Goal: Task Accomplishment & Management: Use online tool/utility

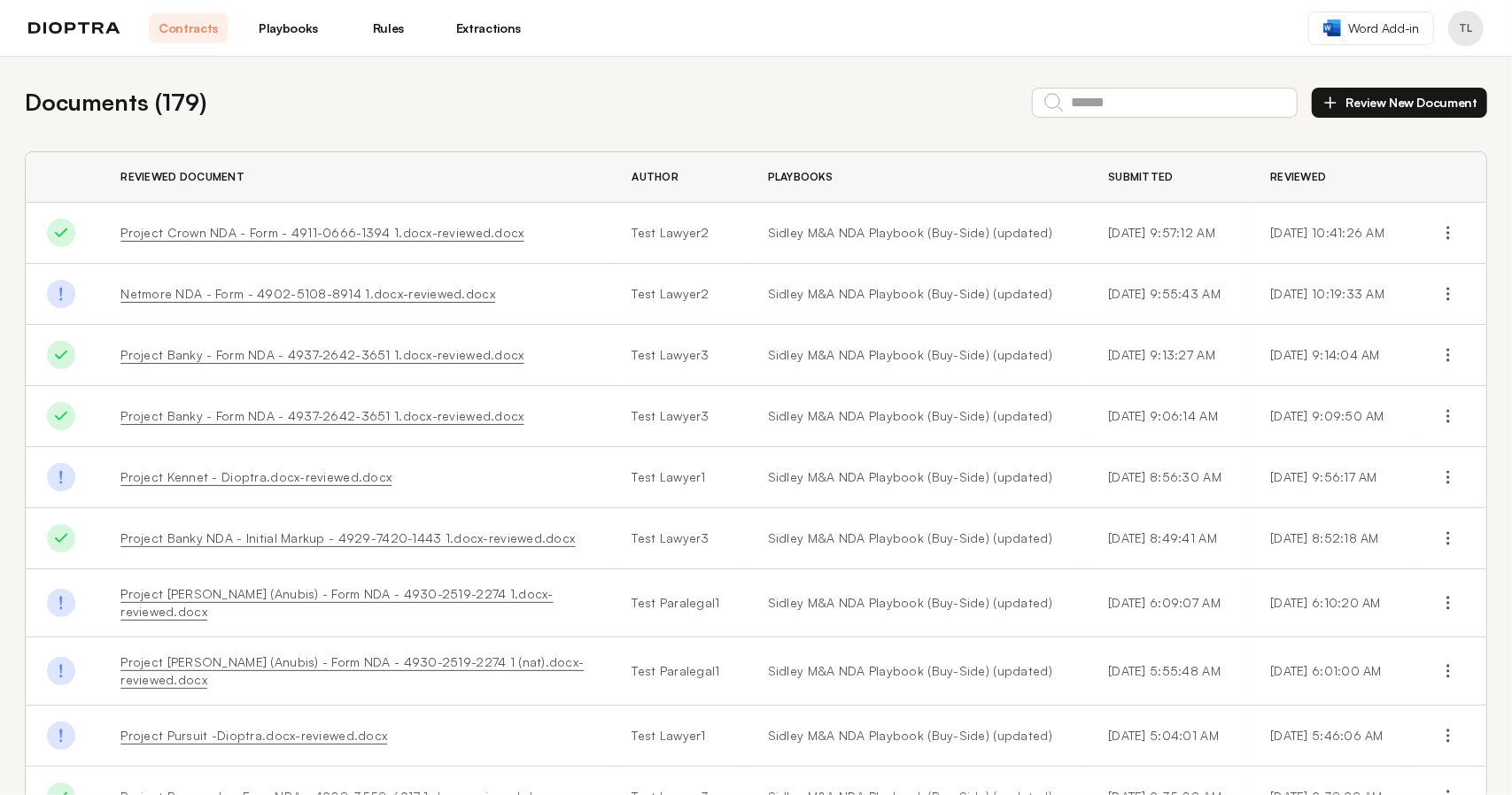
click at [352, 233] on link "Project Crown NDA - Form - 4911-0666-1394 1.docx-reviewed.docx" at bounding box center [322, 232] width 403 height 15
click at [538, 117] on div "Documents ( 179 ) Review New Document" at bounding box center [756, 102] width 1463 height 35
click at [1419, 102] on button "Review New Document" at bounding box center [1400, 103] width 175 height 30
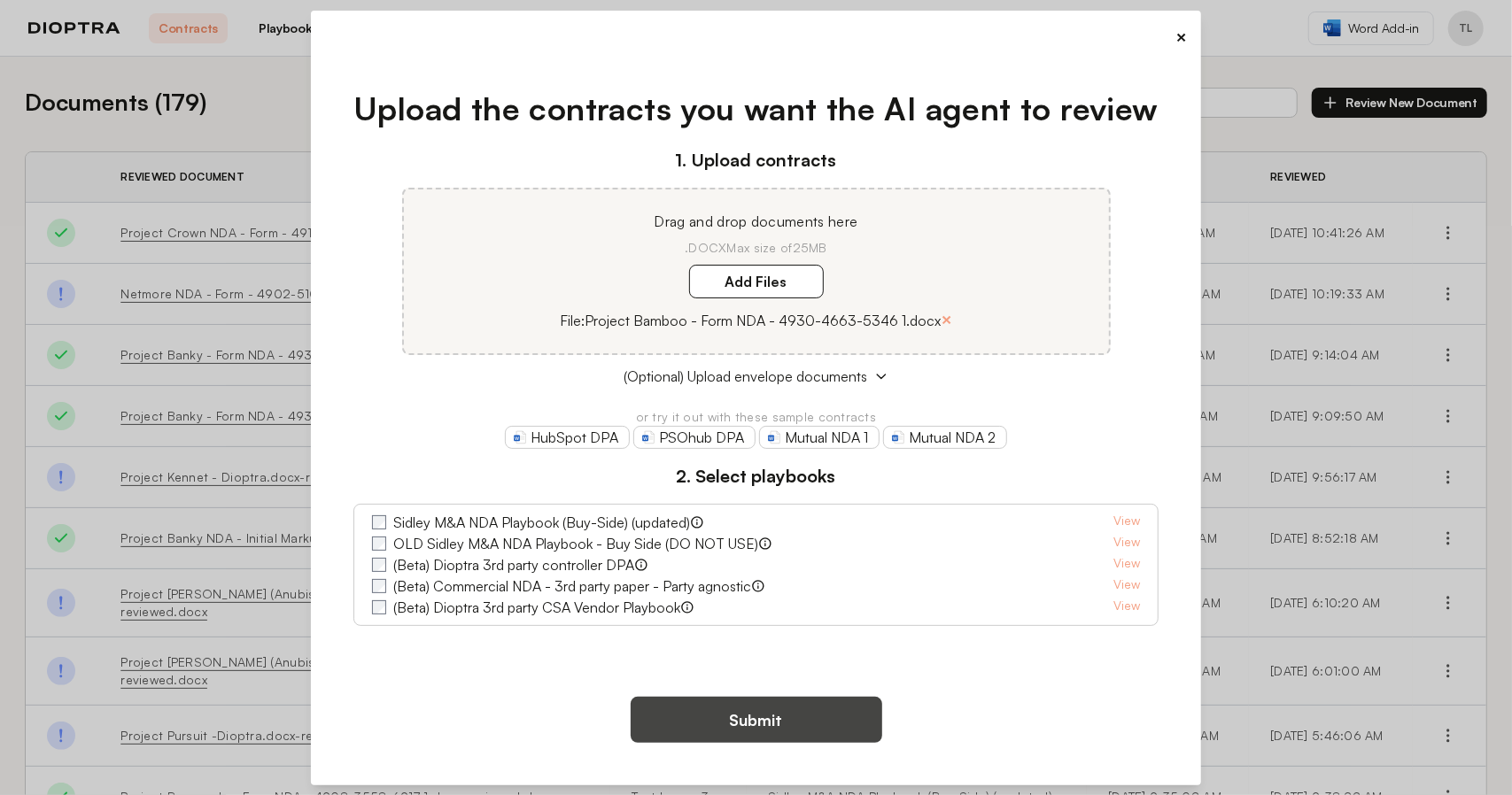
click at [764, 719] on button "Submit" at bounding box center [756, 720] width 251 height 46
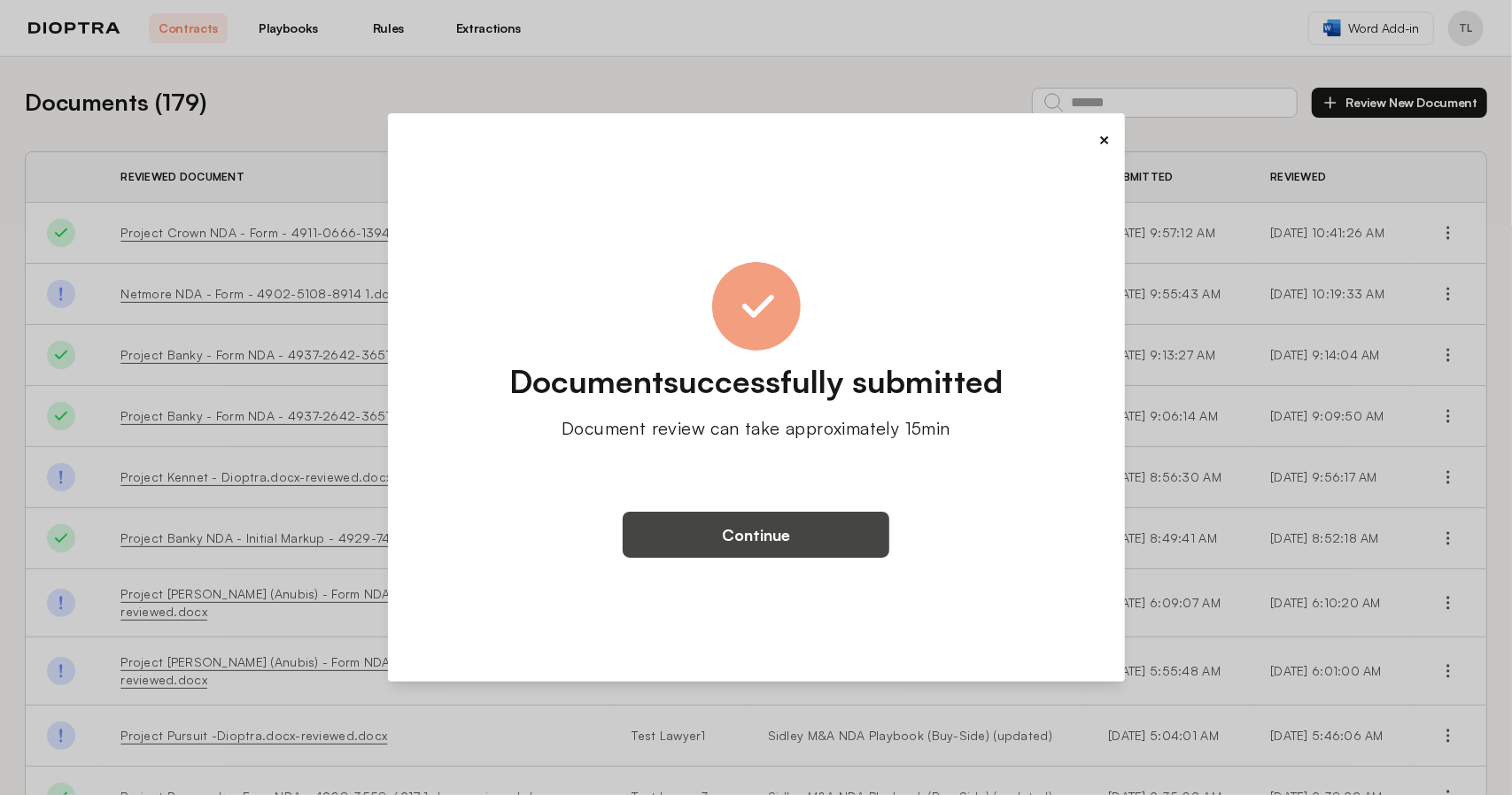
click at [754, 530] on button "Continue" at bounding box center [756, 535] width 267 height 46
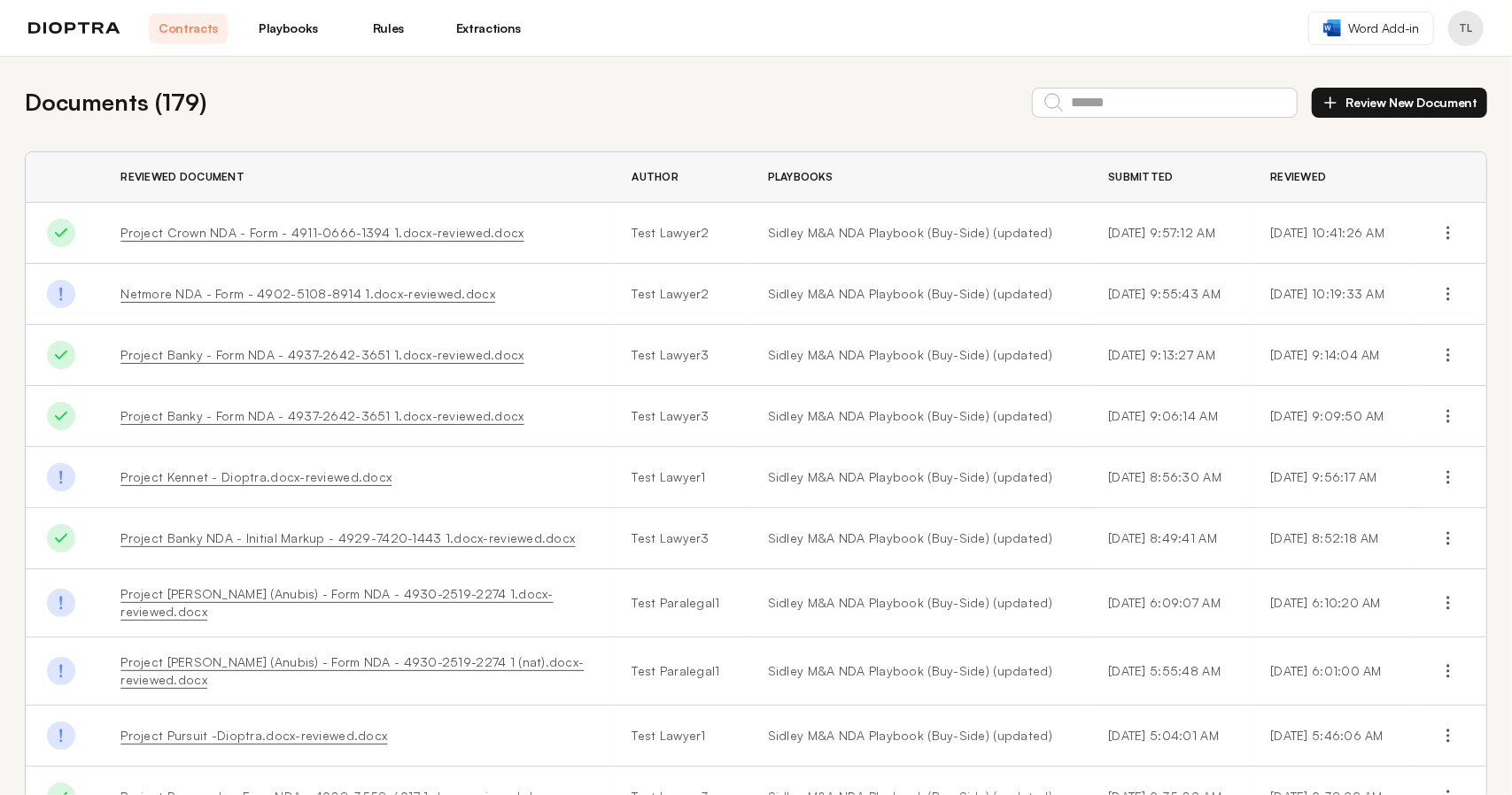
click at [578, 100] on div "Documents ( 179 ) Review New Document" at bounding box center [756, 102] width 1463 height 35
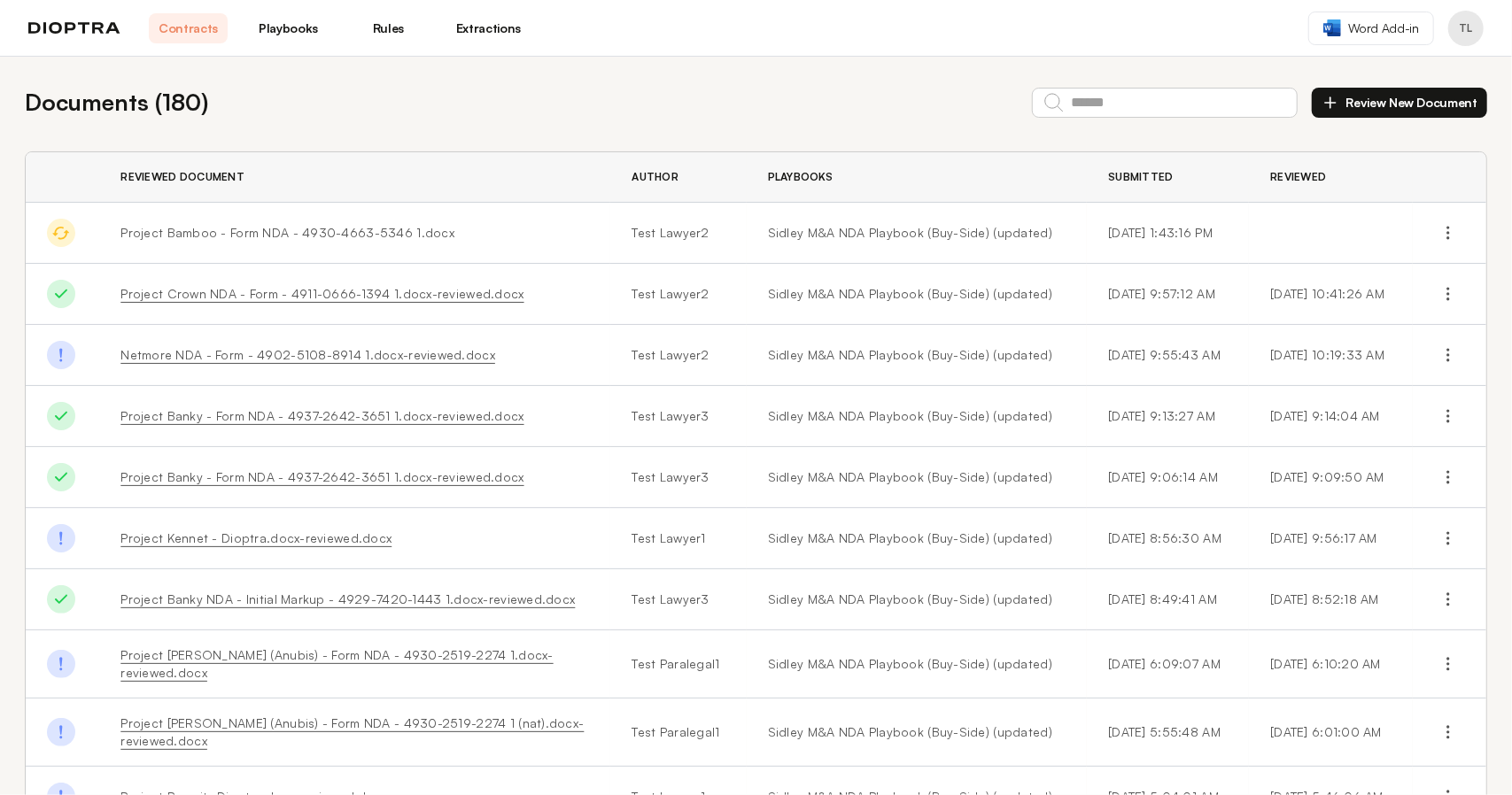
click at [1342, 106] on button "Review New Document" at bounding box center [1400, 103] width 175 height 30
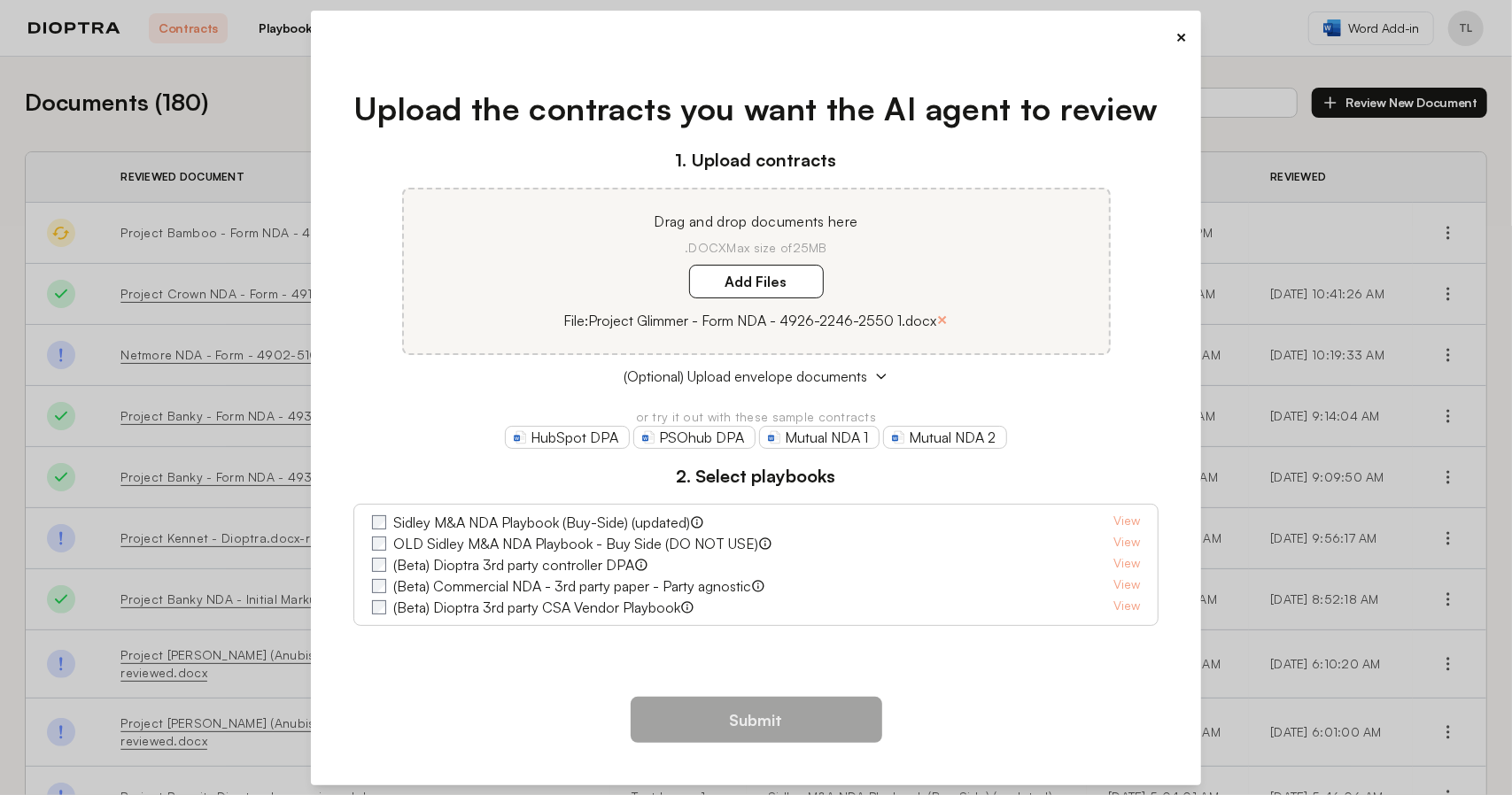
click at [371, 519] on div "Sidley M&A NDA Playbook (Buy-Side) (updated) Playbook for use with buy-side M&A…" at bounding box center [756, 565] width 805 height 123
click at [777, 720] on button "Submit" at bounding box center [756, 720] width 251 height 46
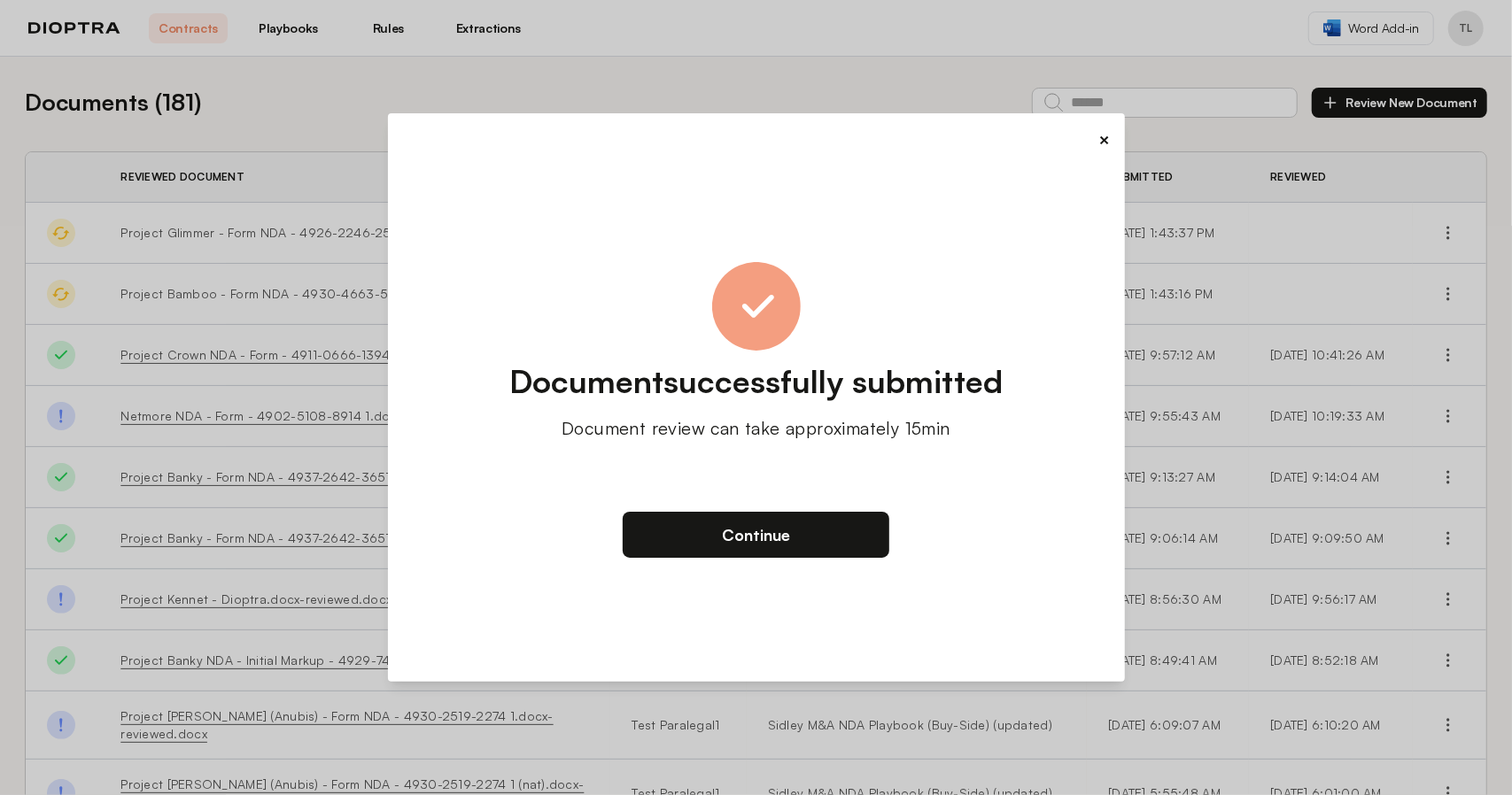
click at [1107, 145] on button "×" at bounding box center [1105, 139] width 12 height 25
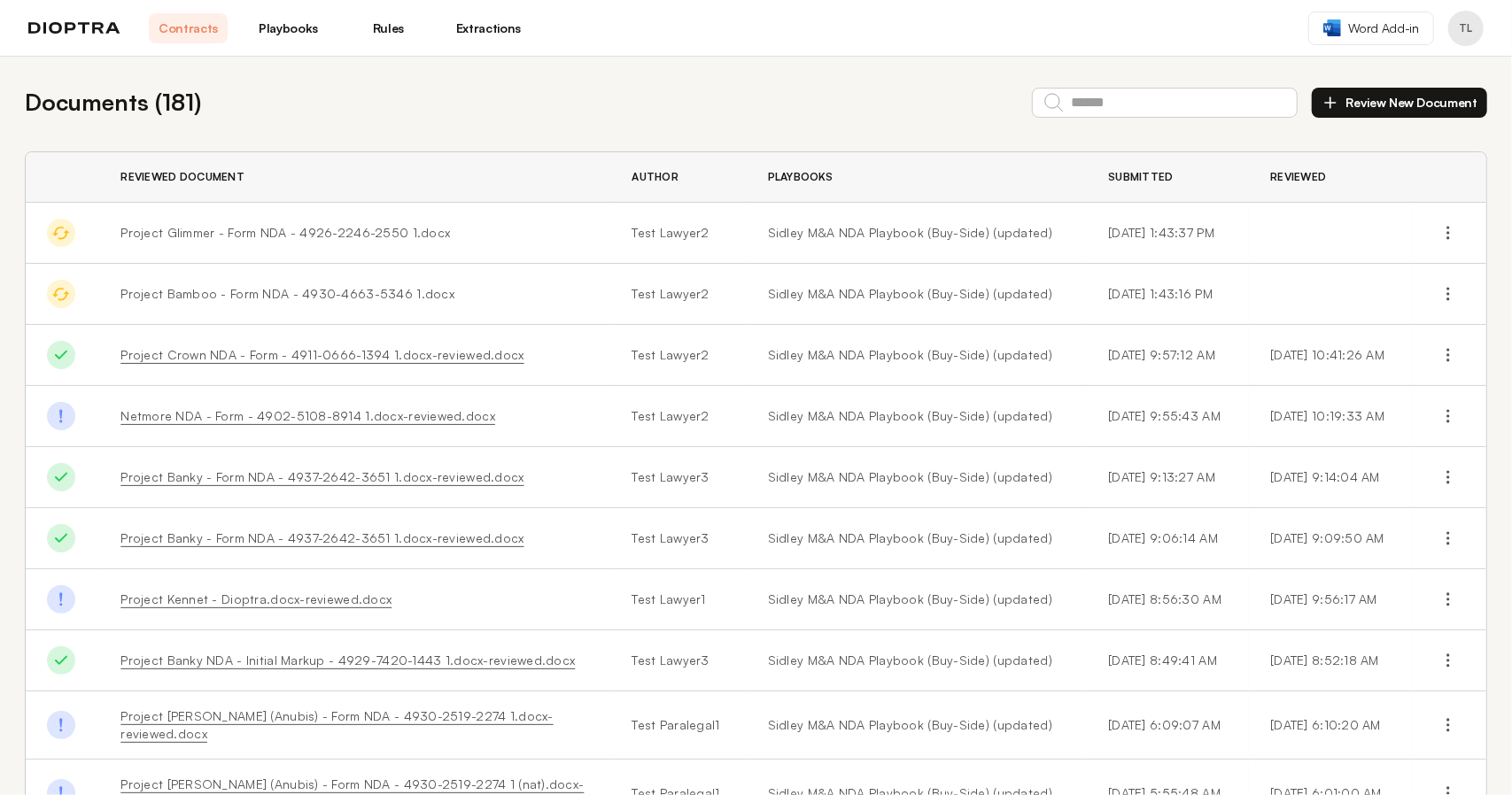
click at [1374, 97] on button "Review New Document" at bounding box center [1400, 103] width 175 height 30
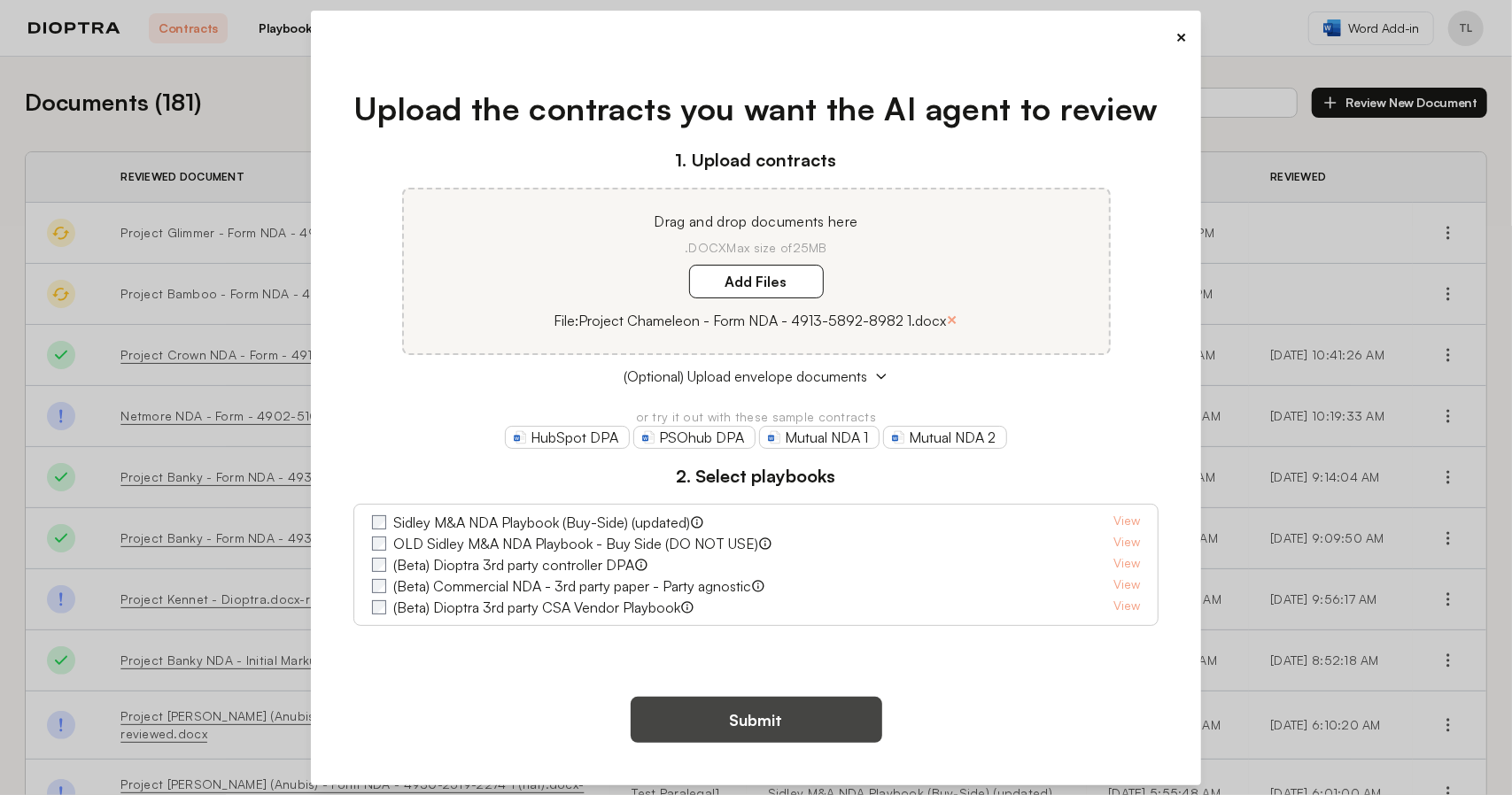
click at [738, 731] on button "Submit" at bounding box center [756, 720] width 251 height 46
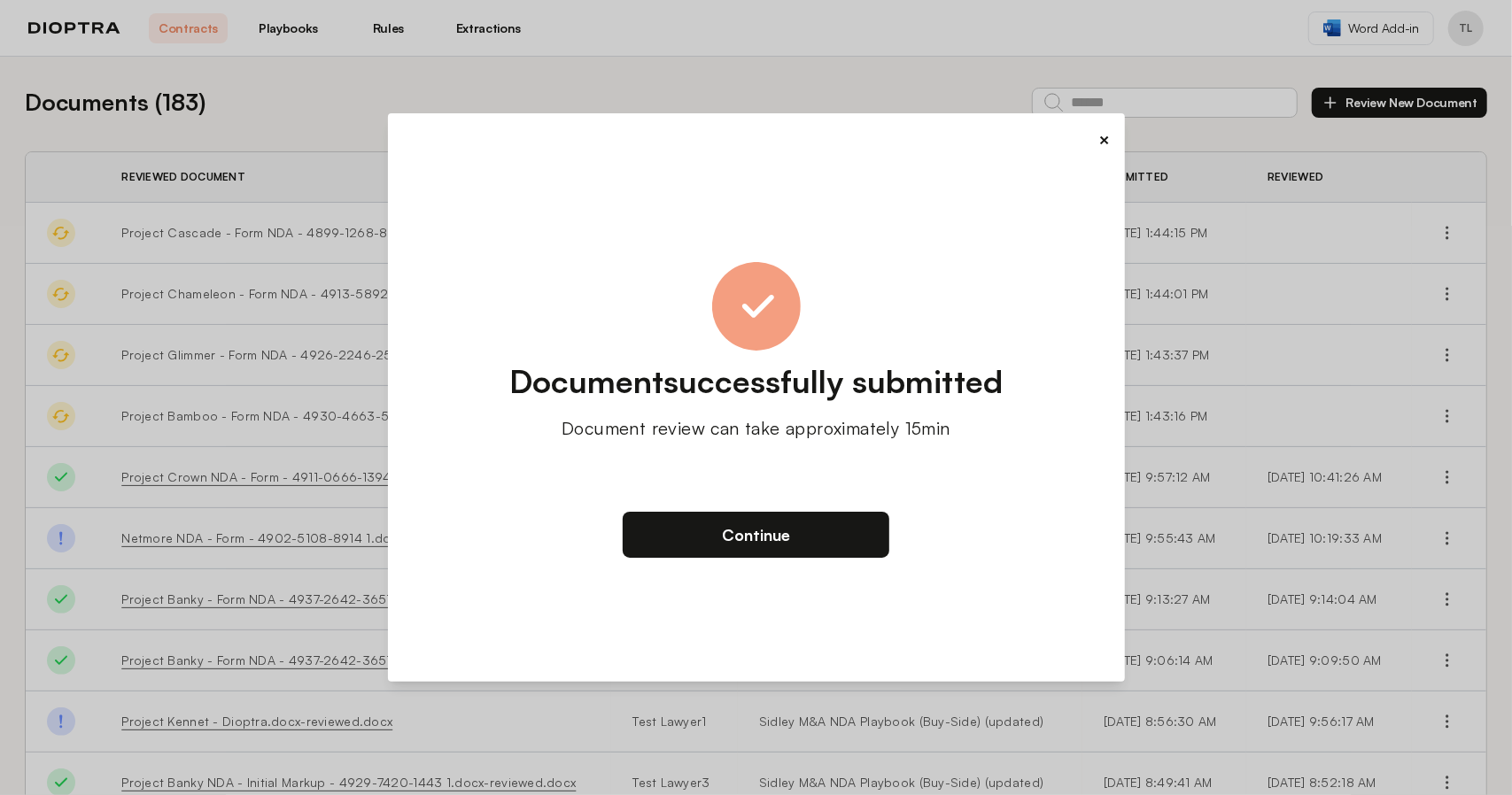
click at [1101, 144] on button "×" at bounding box center [1105, 139] width 12 height 25
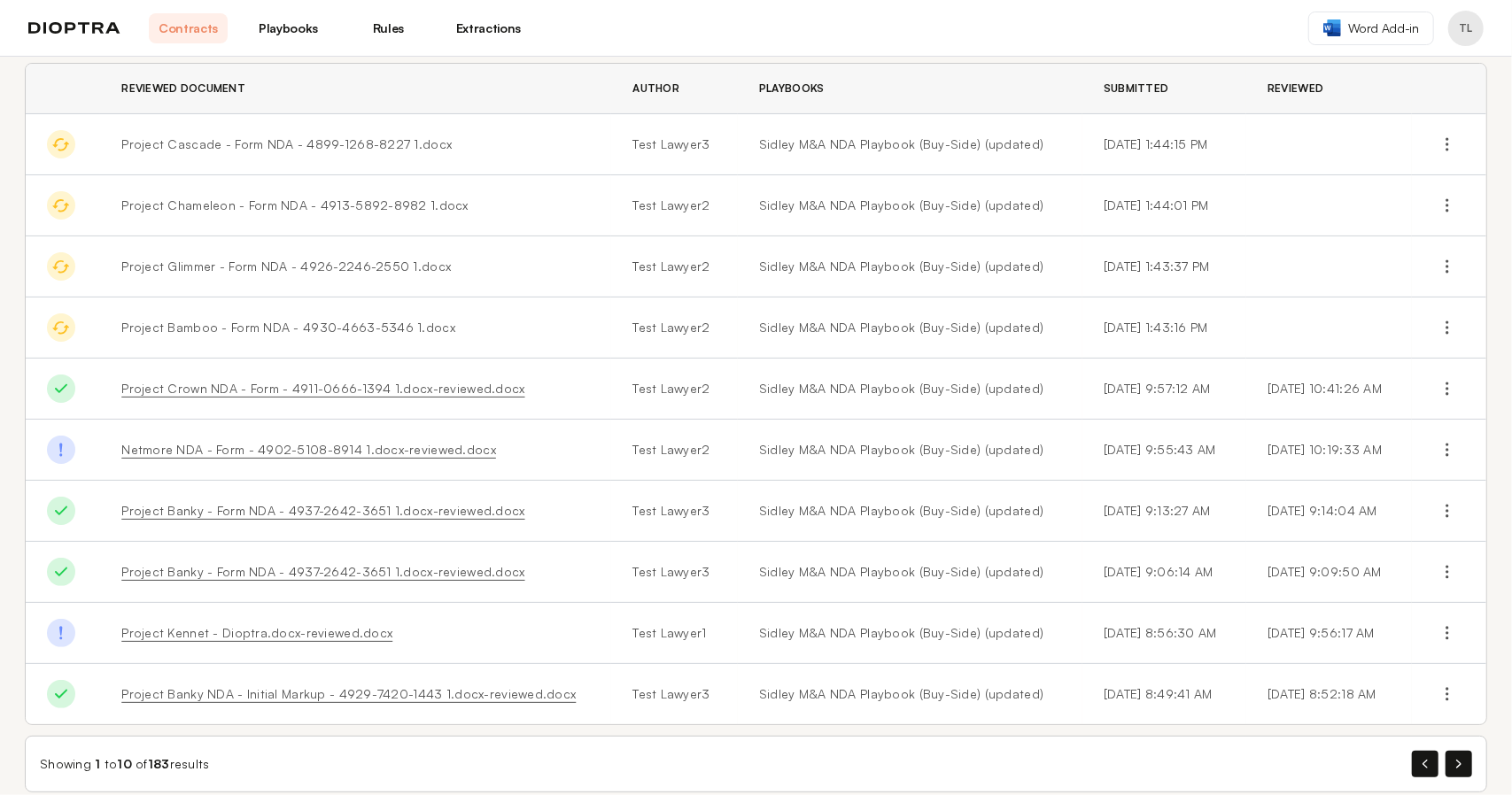
scroll to position [110, 0]
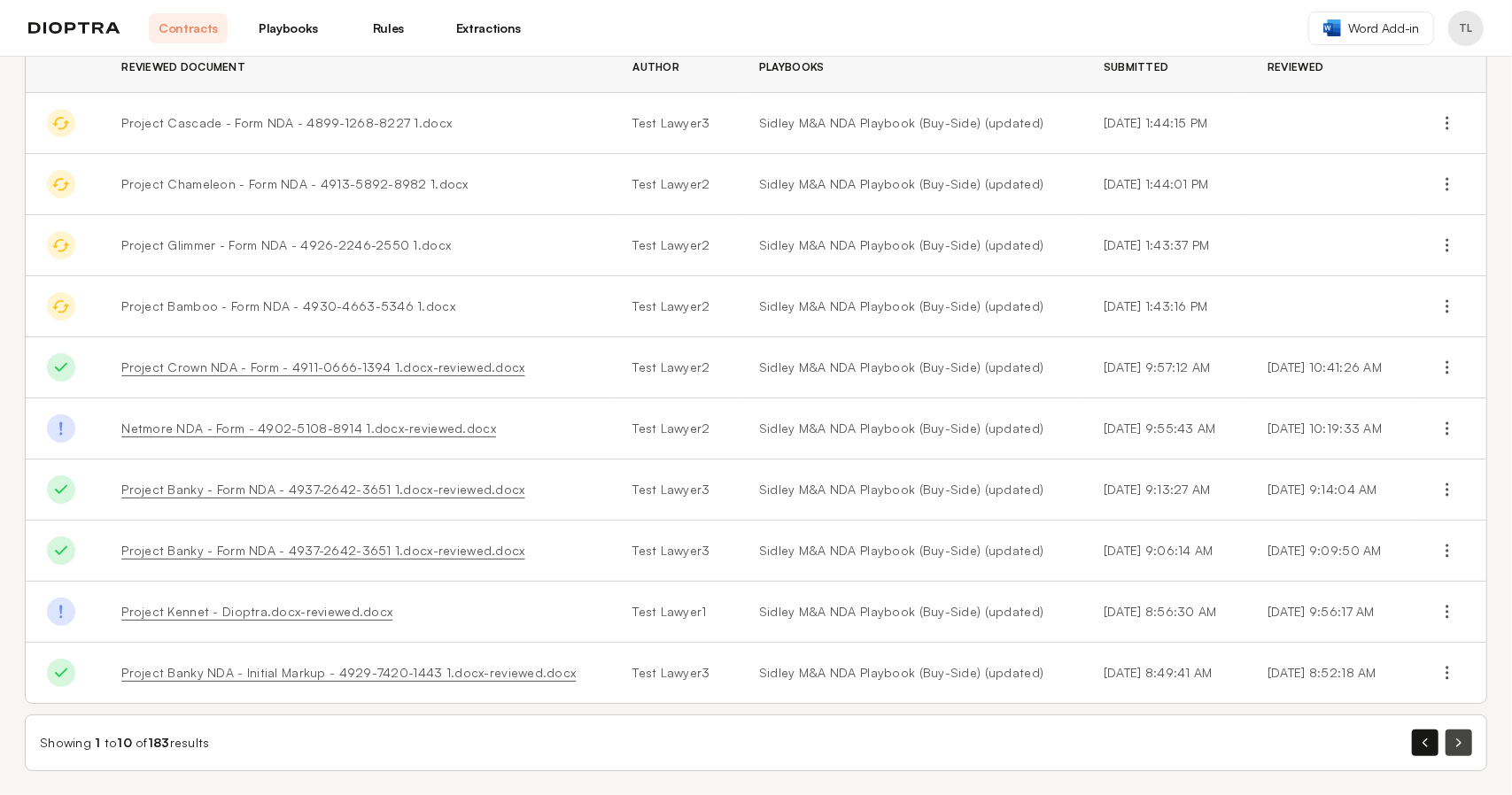
click at [1450, 737] on button "button" at bounding box center [1459, 742] width 27 height 27
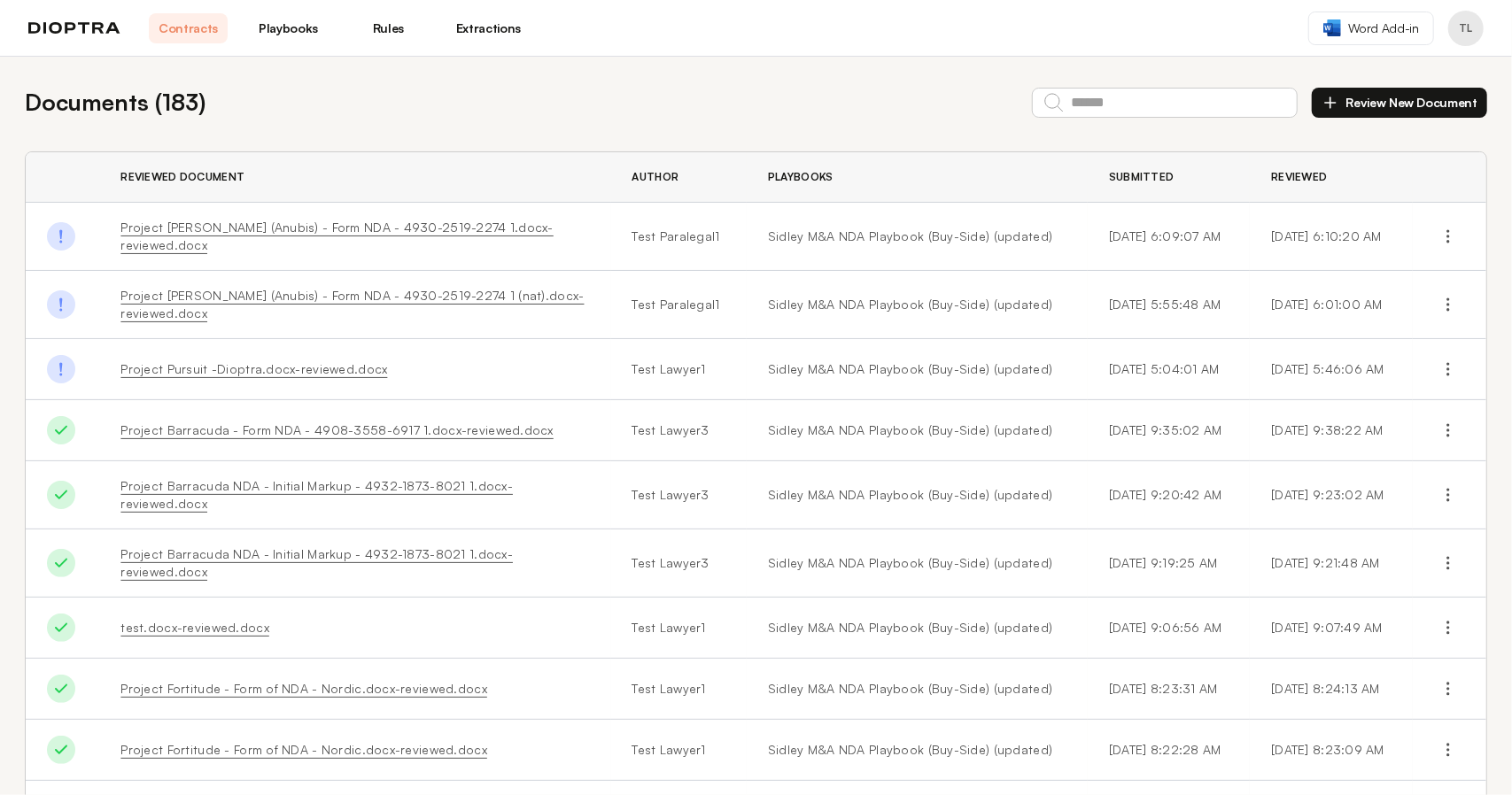
scroll to position [117, 0]
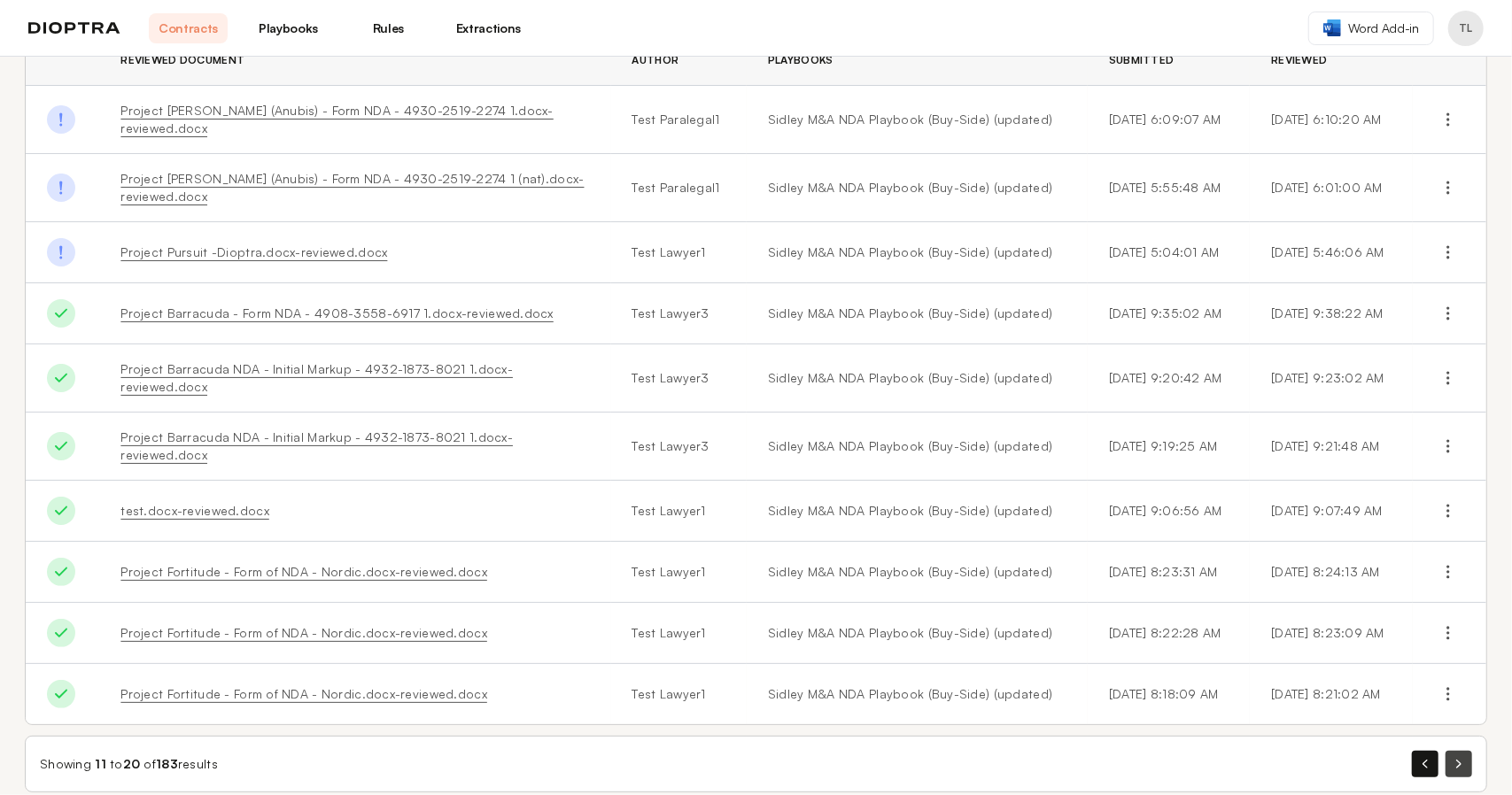
click at [1446, 751] on button "button" at bounding box center [1459, 764] width 27 height 27
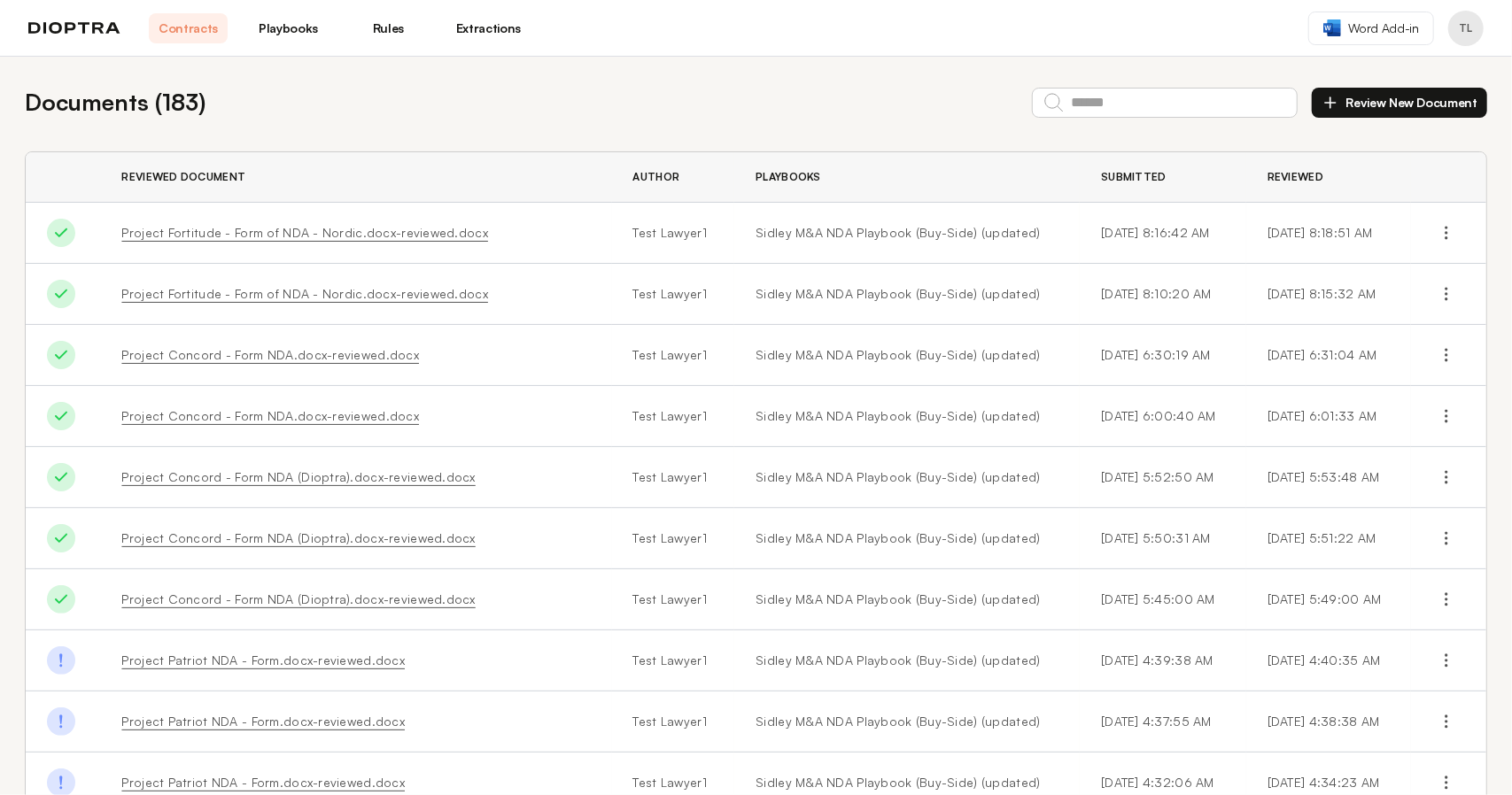
scroll to position [110, 0]
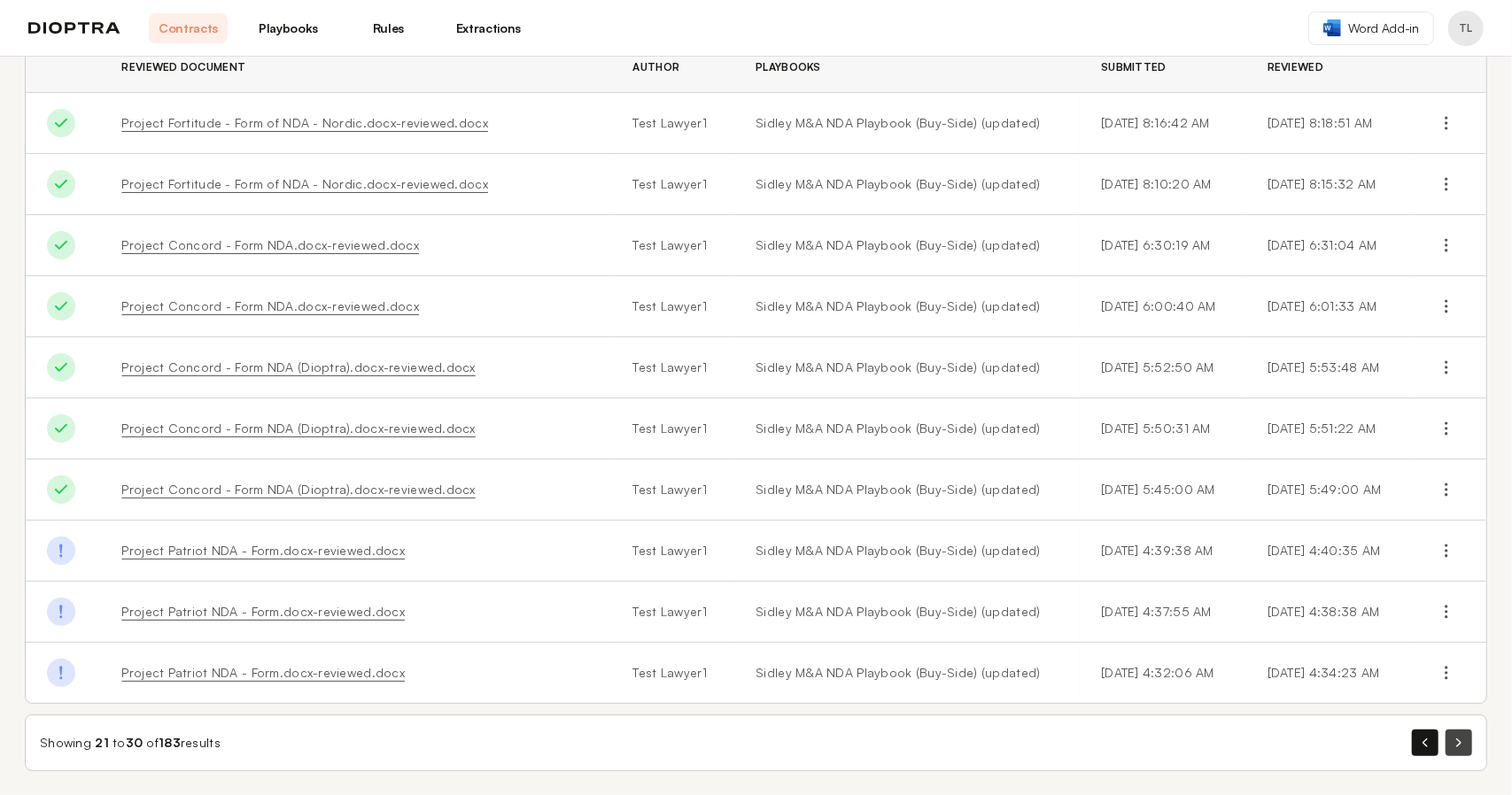
click at [1456, 738] on icon "button" at bounding box center [1458, 742] width 5 height 9
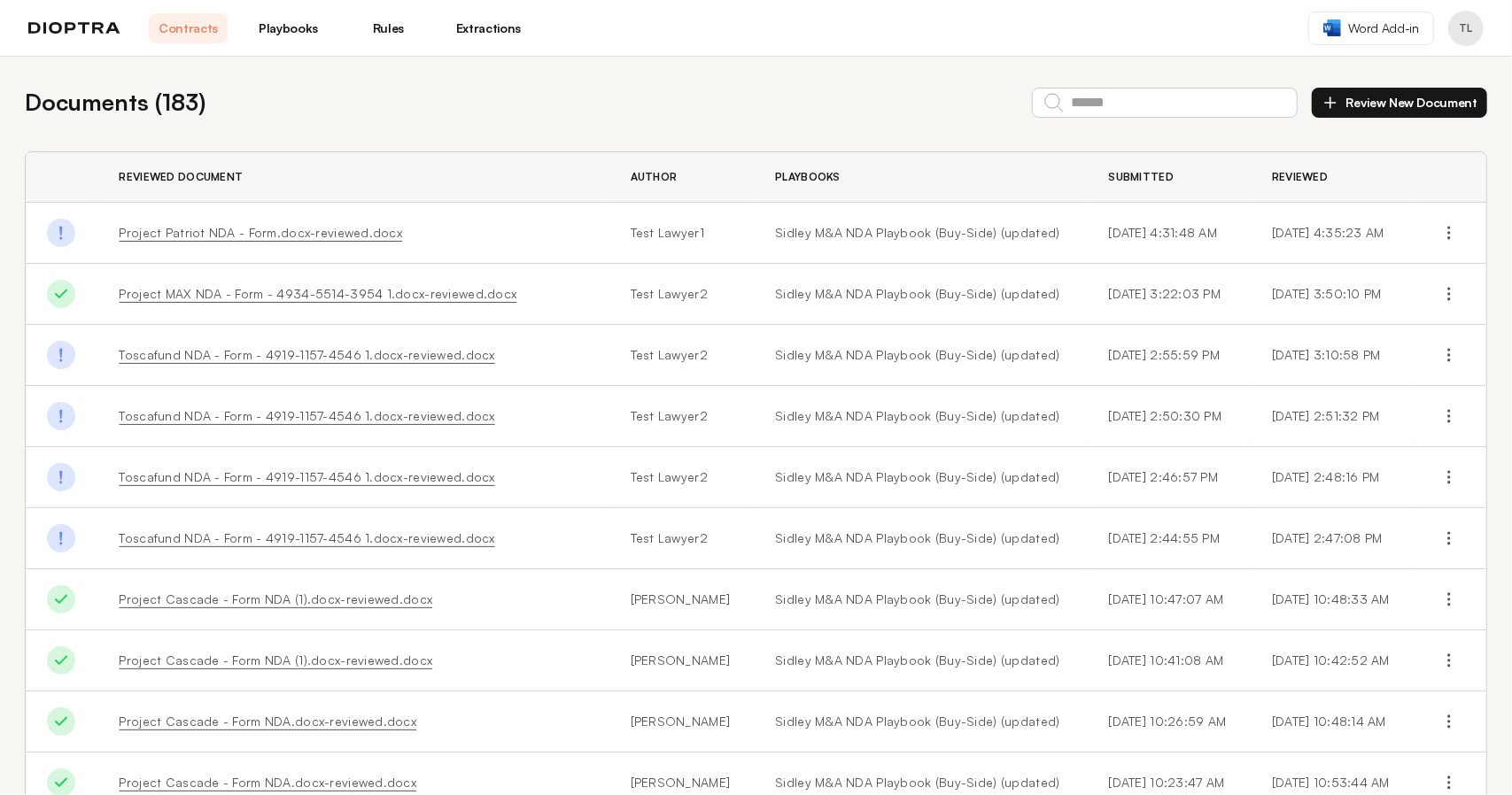
click at [218, 353] on link "Toscafund NDA - Form - 4919-1157-4546 1.docx-reviewed.docx" at bounding box center [307, 354] width 376 height 15
click at [271, 352] on link "Toscafund NDA - Form - 4919-1157-4546 1.docx-reviewed.docx" at bounding box center [307, 354] width 376 height 15
click at [343, 538] on link "Toscafund NDA - Form - 4919-1157-4546 1.docx-reviewed.docx" at bounding box center [307, 537] width 376 height 15
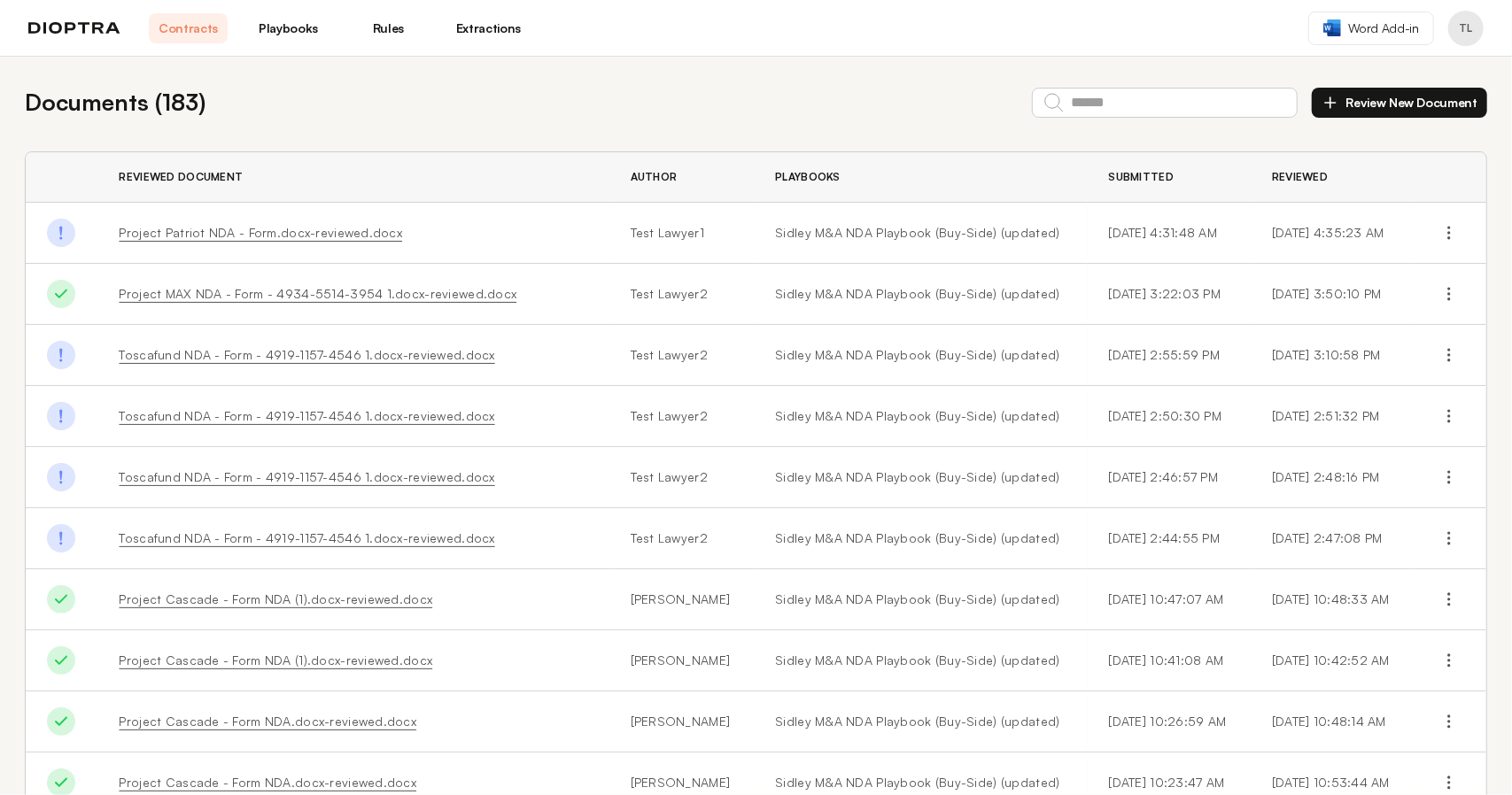
click at [343, 538] on link "Toscafund NDA - Form - 4919-1157-4546 1.docx-reviewed.docx" at bounding box center [307, 537] width 376 height 15
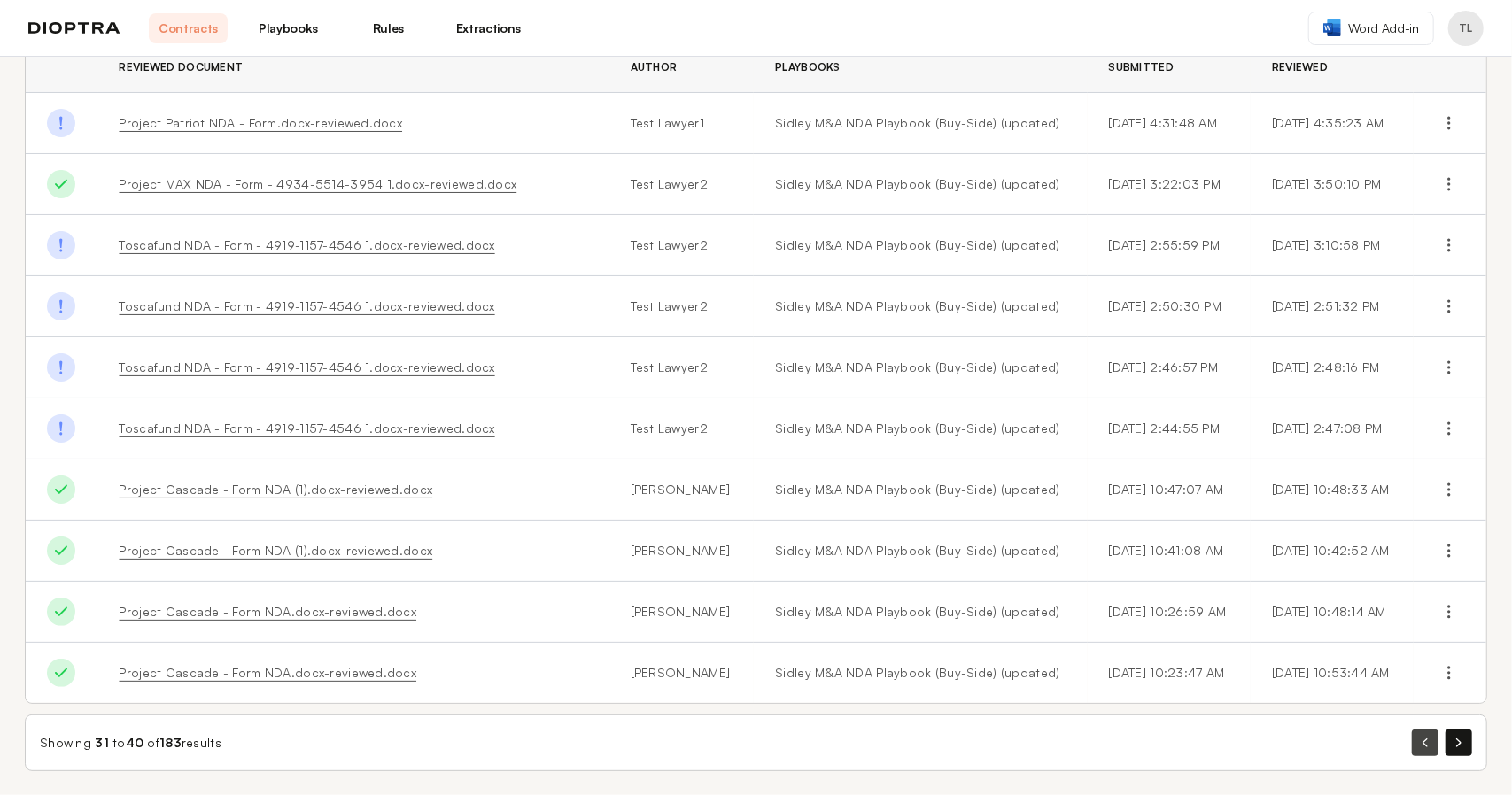
click at [1418, 746] on button "button" at bounding box center [1425, 742] width 27 height 27
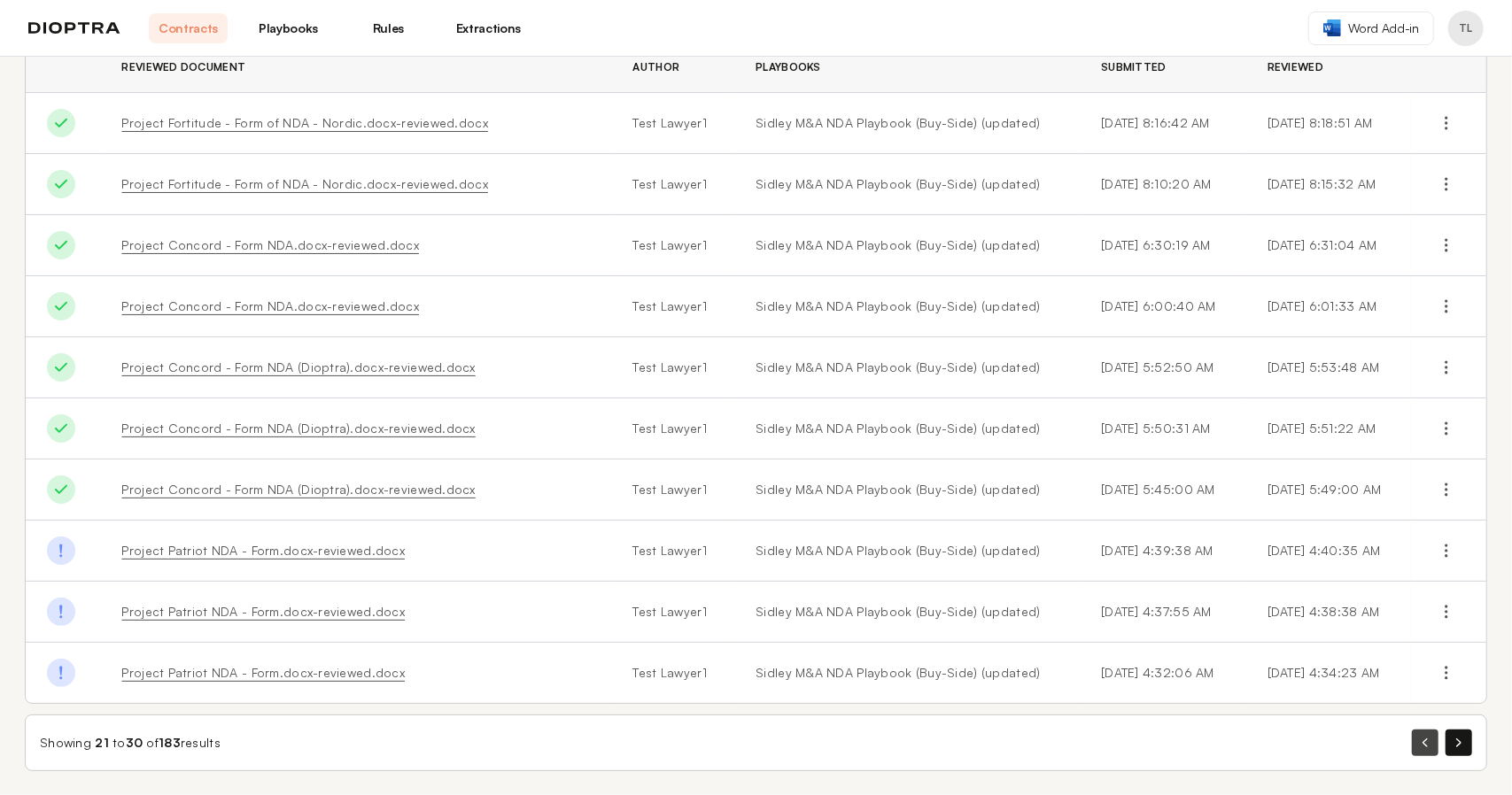
click at [1412, 741] on button "button" at bounding box center [1425, 742] width 27 height 27
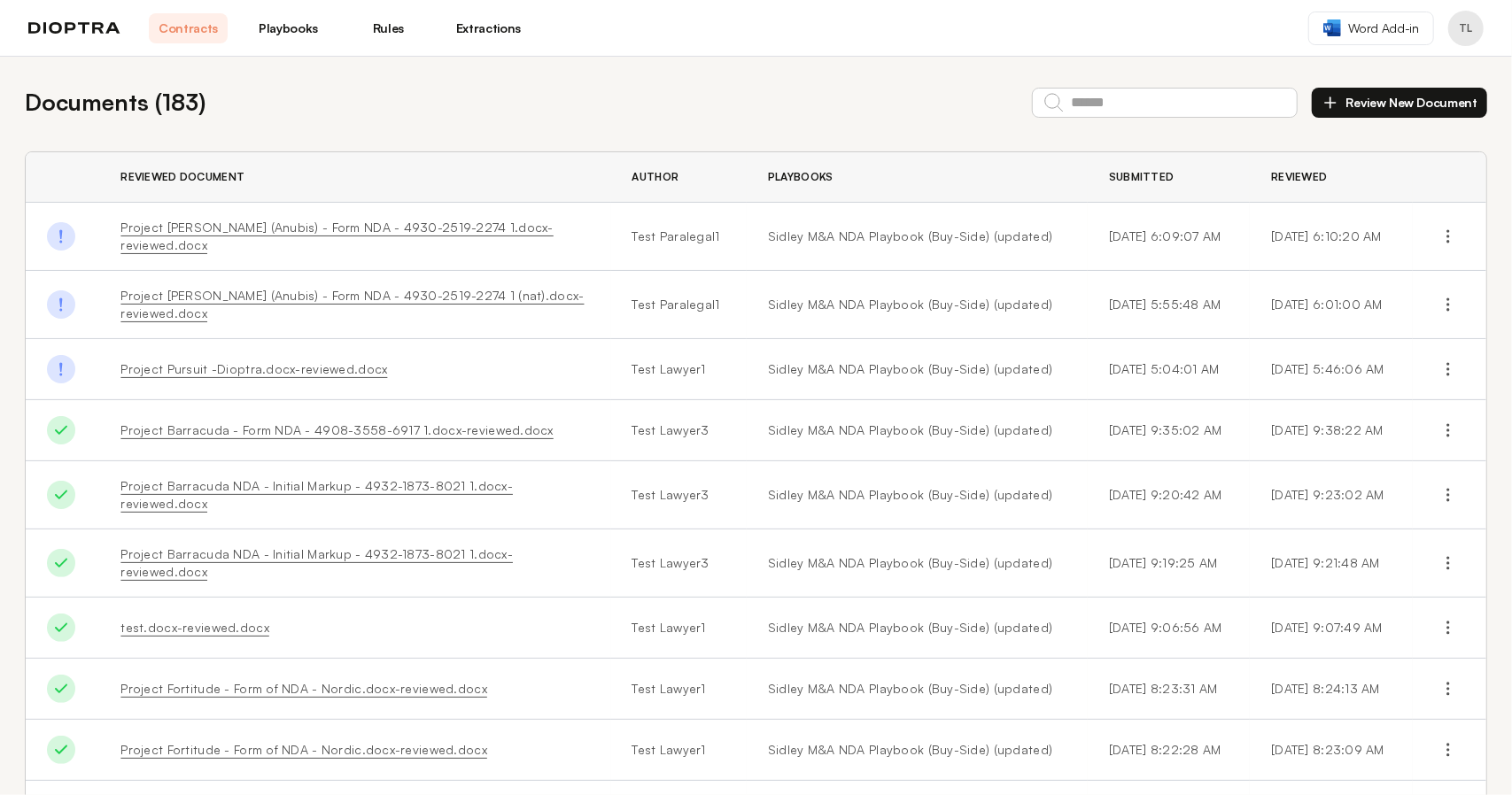
scroll to position [89, 0]
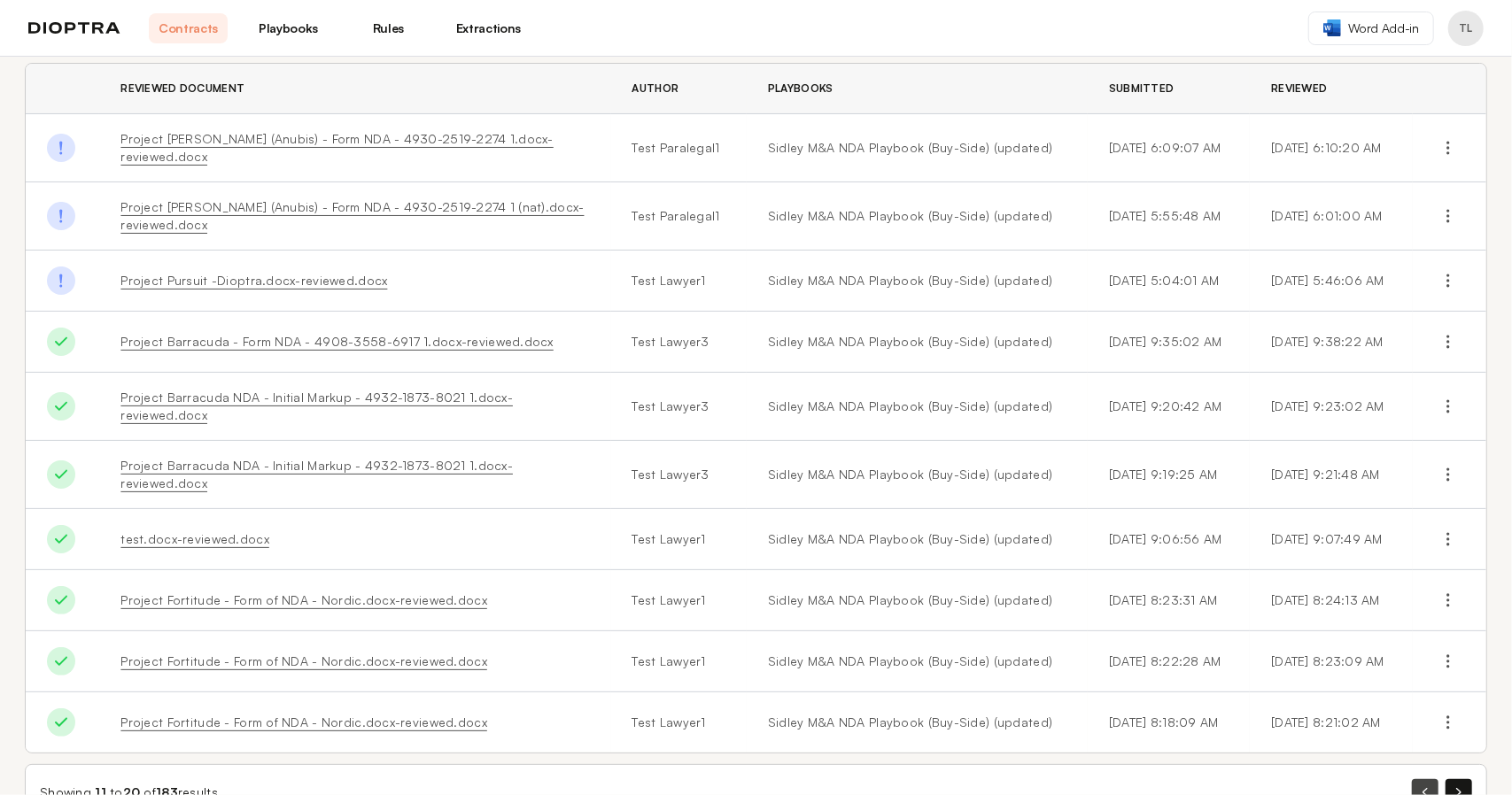
click at [1416, 779] on button "button" at bounding box center [1425, 792] width 27 height 27
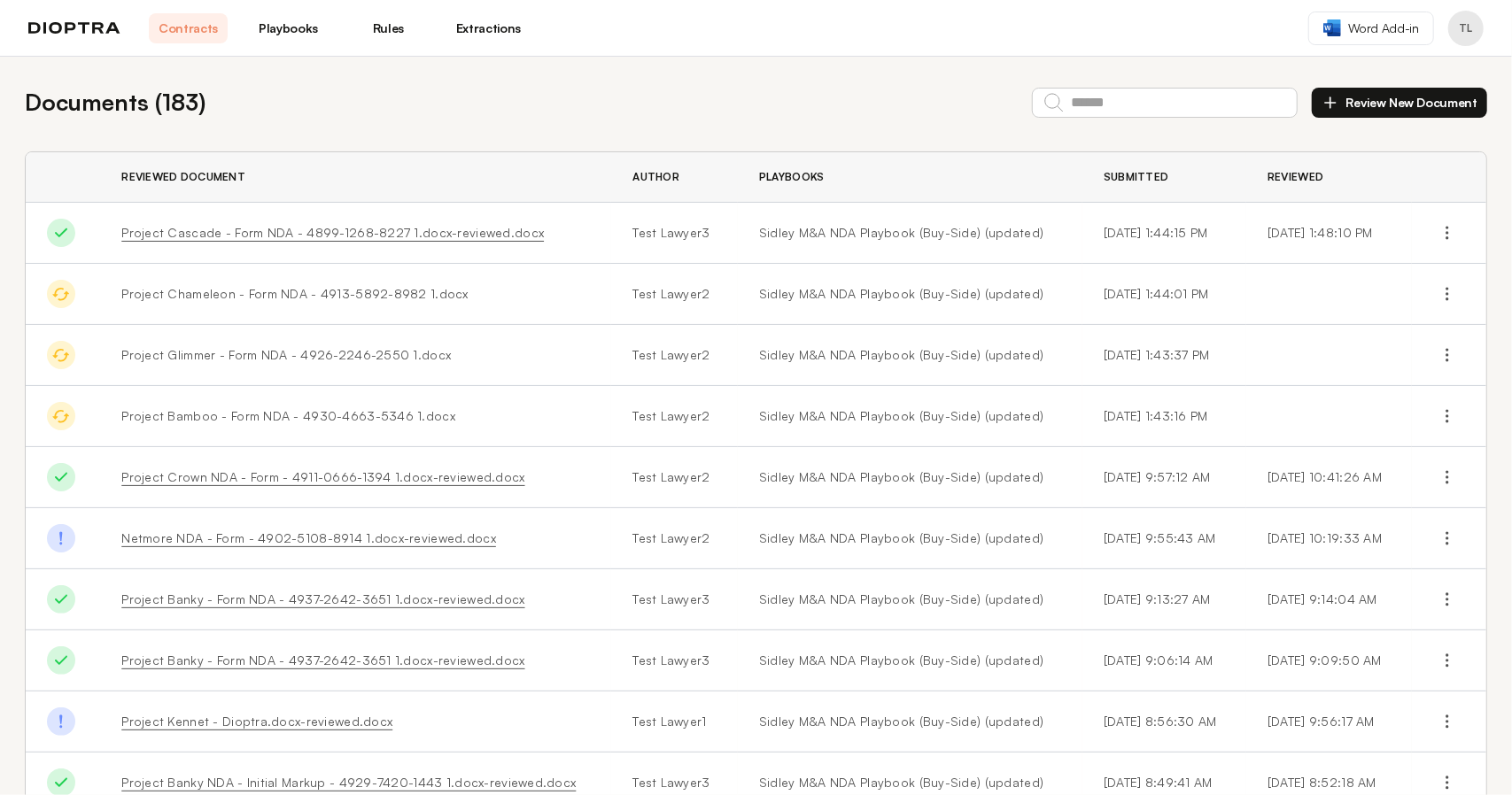
scroll to position [110, 0]
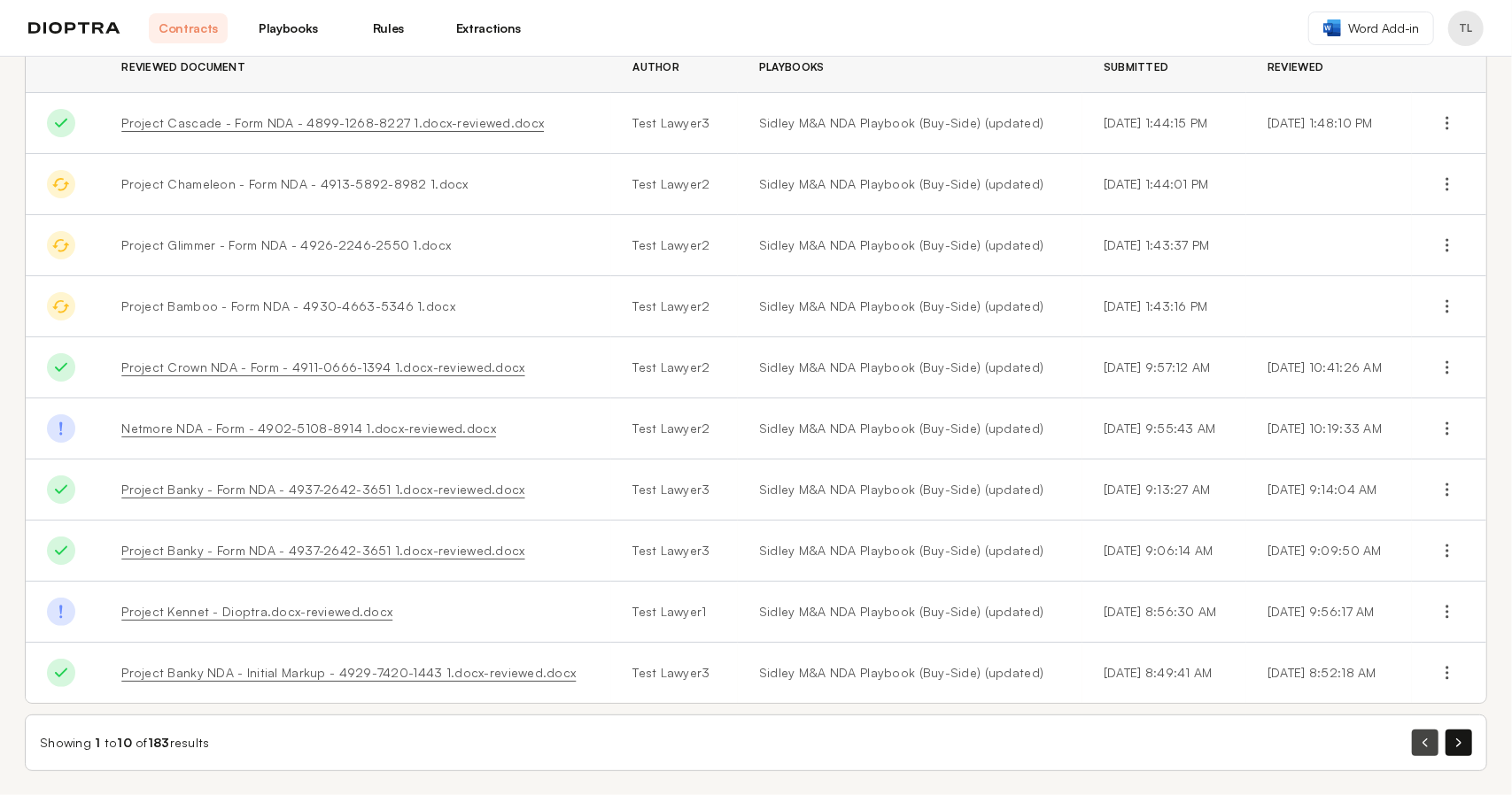
click at [1423, 739] on icon "button" at bounding box center [1425, 742] width 5 height 9
click at [1412, 743] on button "button" at bounding box center [1425, 742] width 27 height 27
